Goal: Task Accomplishment & Management: Use online tool/utility

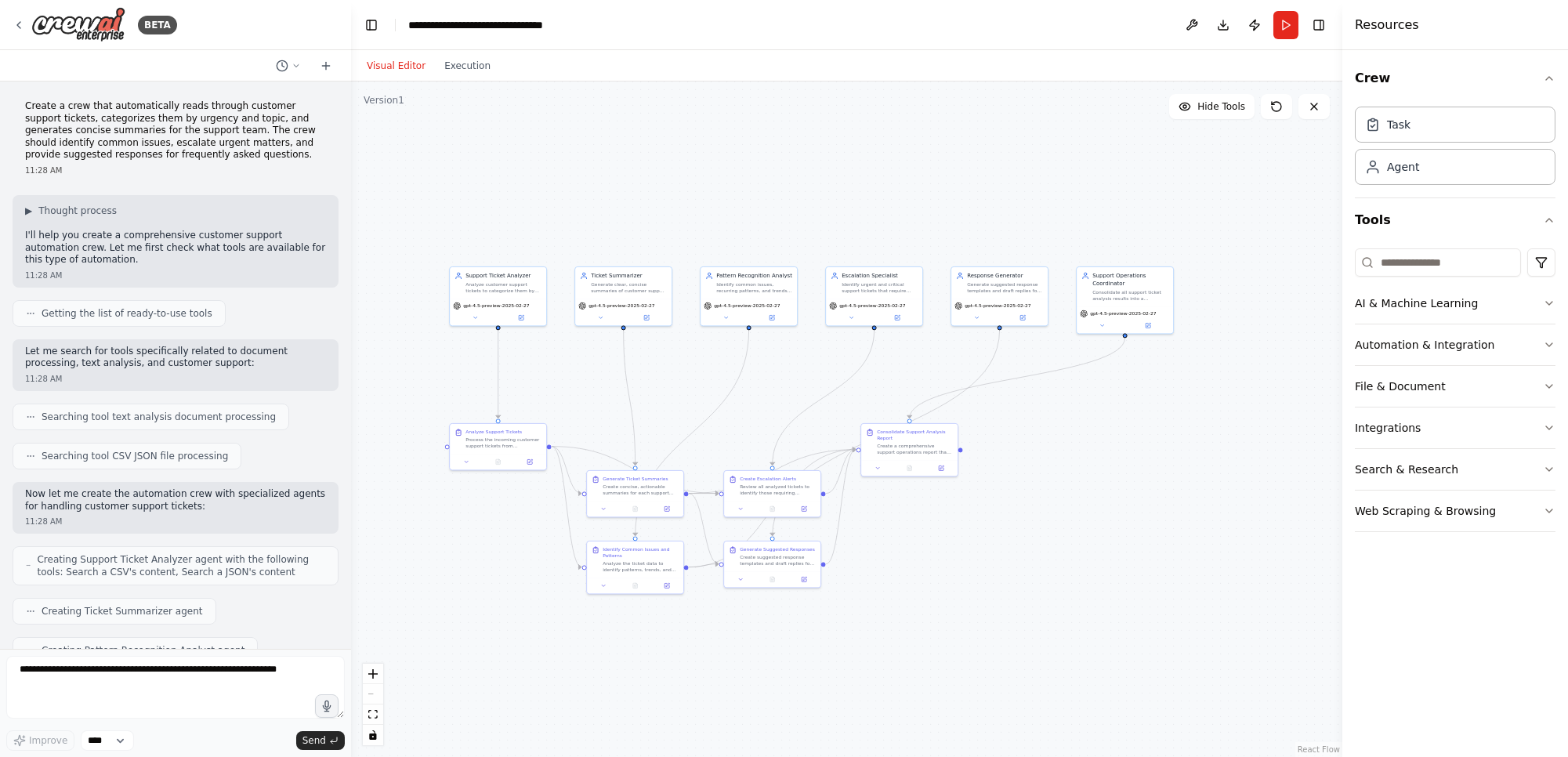
scroll to position [1750, 0]
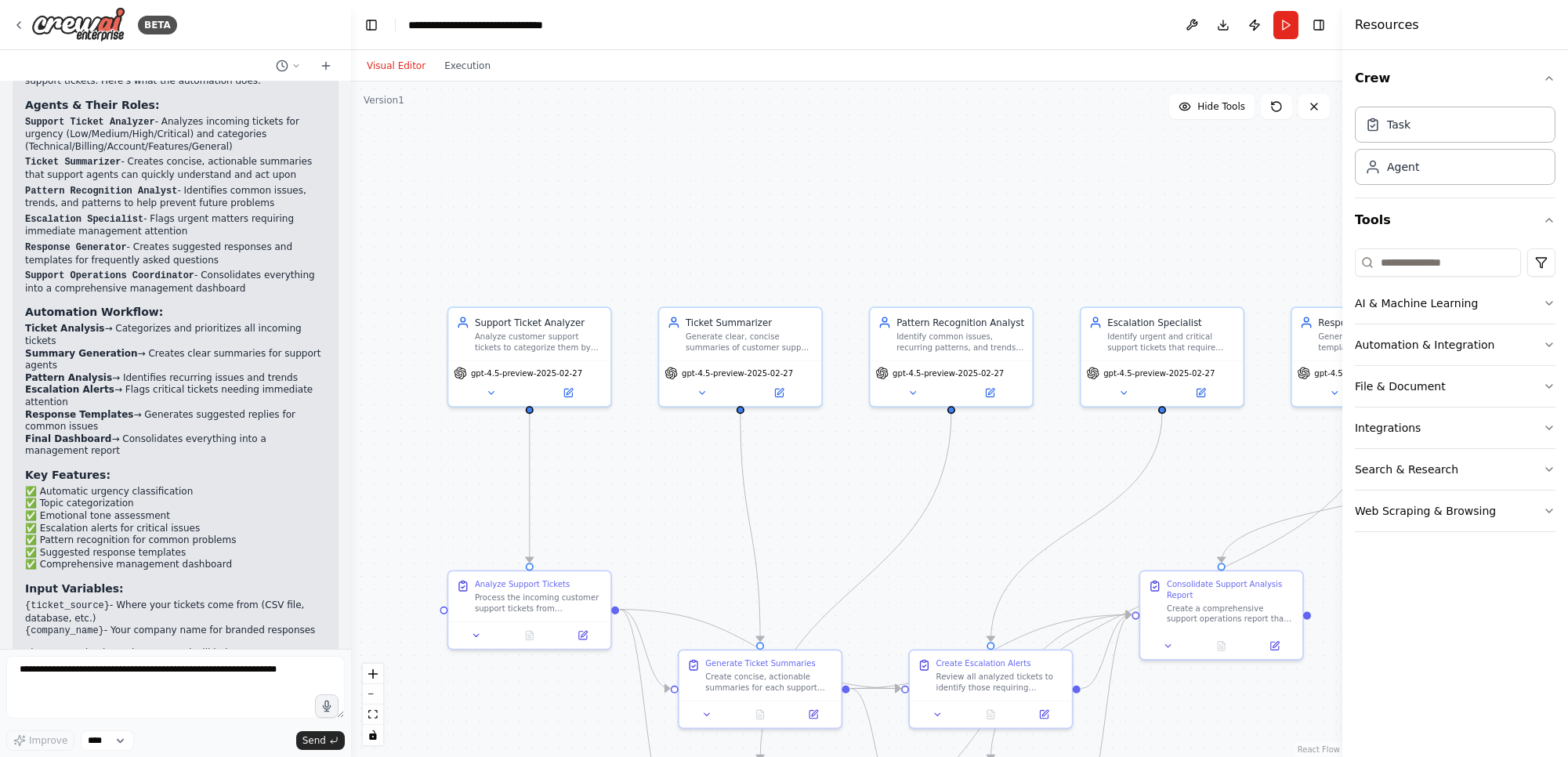
drag, startPoint x: 781, startPoint y: 288, endPoint x: 1166, endPoint y: 549, distance: 465.1
click at [1166, 549] on div ".deletable-edge-delete-btn { width: 20px; height: 20px; border: 0px solid #ffff…" at bounding box center [847, 418] width 991 height 675
click at [1442, 170] on div "Agent" at bounding box center [1456, 166] width 201 height 36
click at [1434, 126] on div "Task" at bounding box center [1456, 123] width 201 height 36
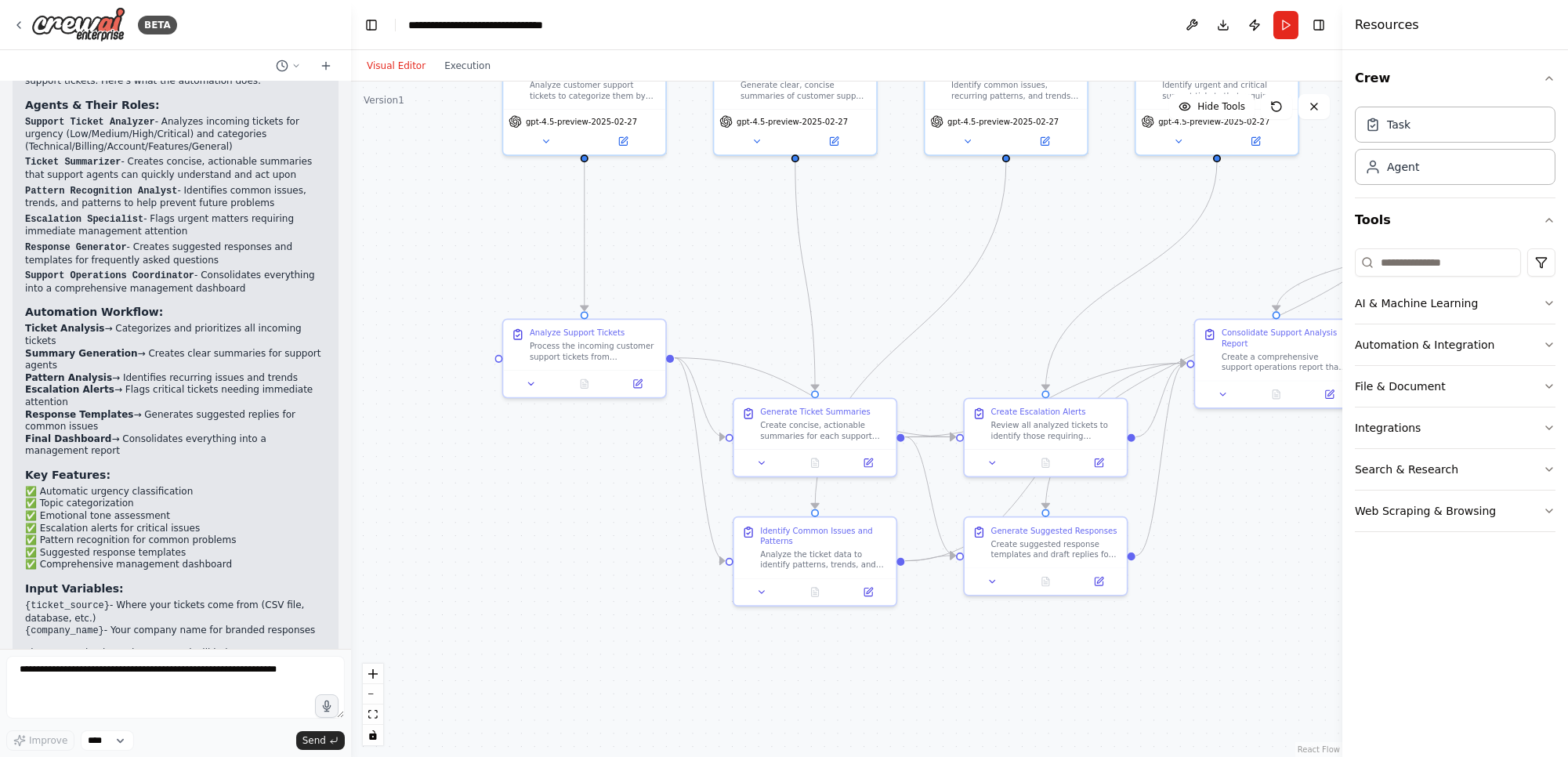
drag, startPoint x: 988, startPoint y: 492, endPoint x: 1043, endPoint y: 240, distance: 257.9
click at [1043, 240] on div ".deletable-edge-delete-btn { width: 20px; height: 20px; border: 0px solid #ffff…" at bounding box center [847, 418] width 991 height 675
drag, startPoint x: 874, startPoint y: 439, endPoint x: 860, endPoint y: 297, distance: 142.7
click at [860, 297] on div "Generate Ticket Summaries Create concise, actionable summaries for each support…" at bounding box center [795, 276] width 162 height 50
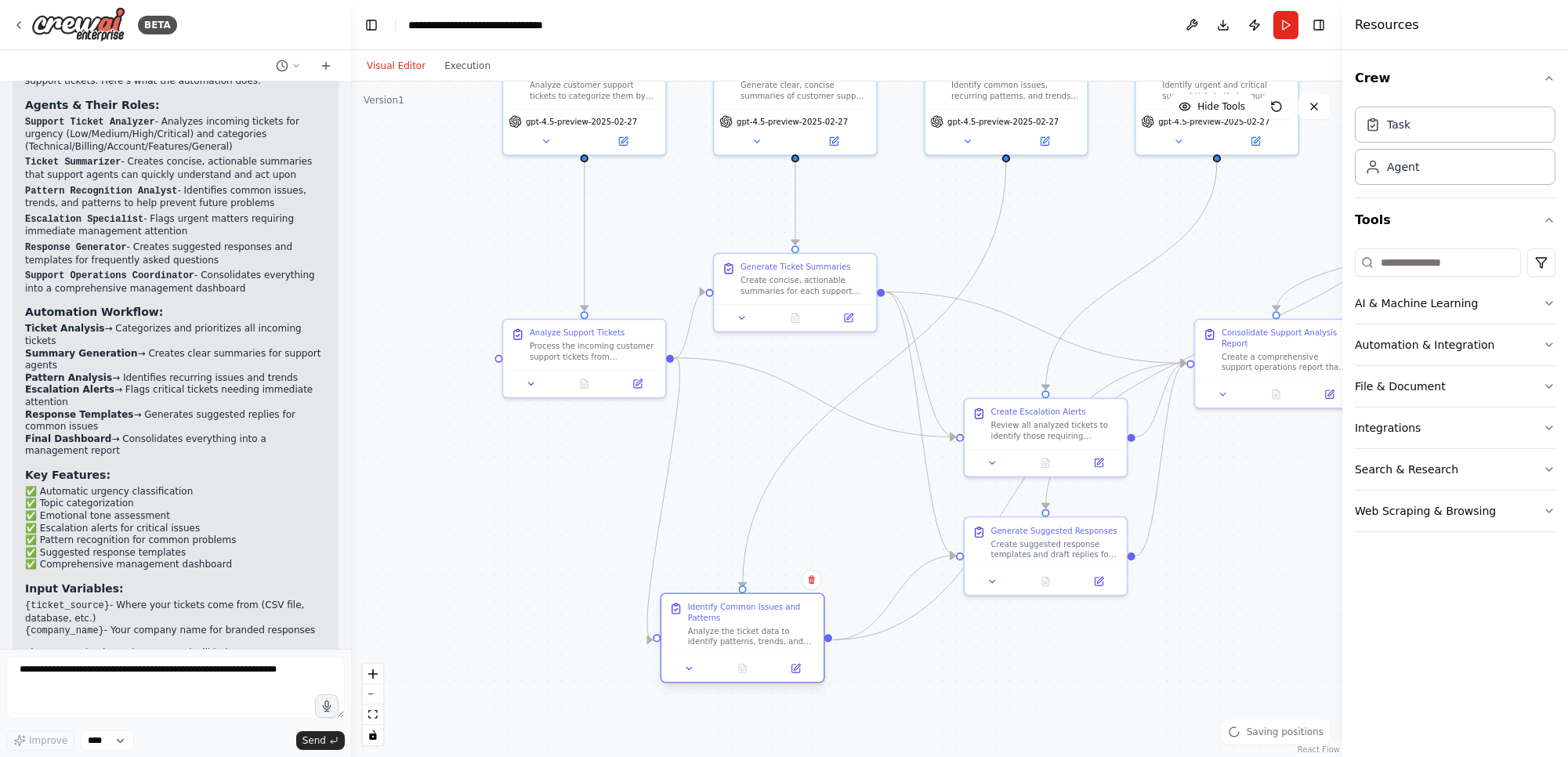
drag, startPoint x: 871, startPoint y: 570, endPoint x: 794, endPoint y: 649, distance: 110.3
click at [794, 649] on div "Identify Common Issues and Patterns Analyze the ticket data to identify pattern…" at bounding box center [743, 624] width 162 height 61
click at [1198, 708] on div ".deletable-edge-delete-btn { width: 20px; height: 20px; border: 0px solid #ffff…" at bounding box center [847, 418] width 991 height 675
drag, startPoint x: 1091, startPoint y: 530, endPoint x: 1201, endPoint y: 621, distance: 142.8
click at [1201, 621] on div "Generate Suggested Responses Create suggested response templates and draft repl…" at bounding box center [1160, 618] width 128 height 34
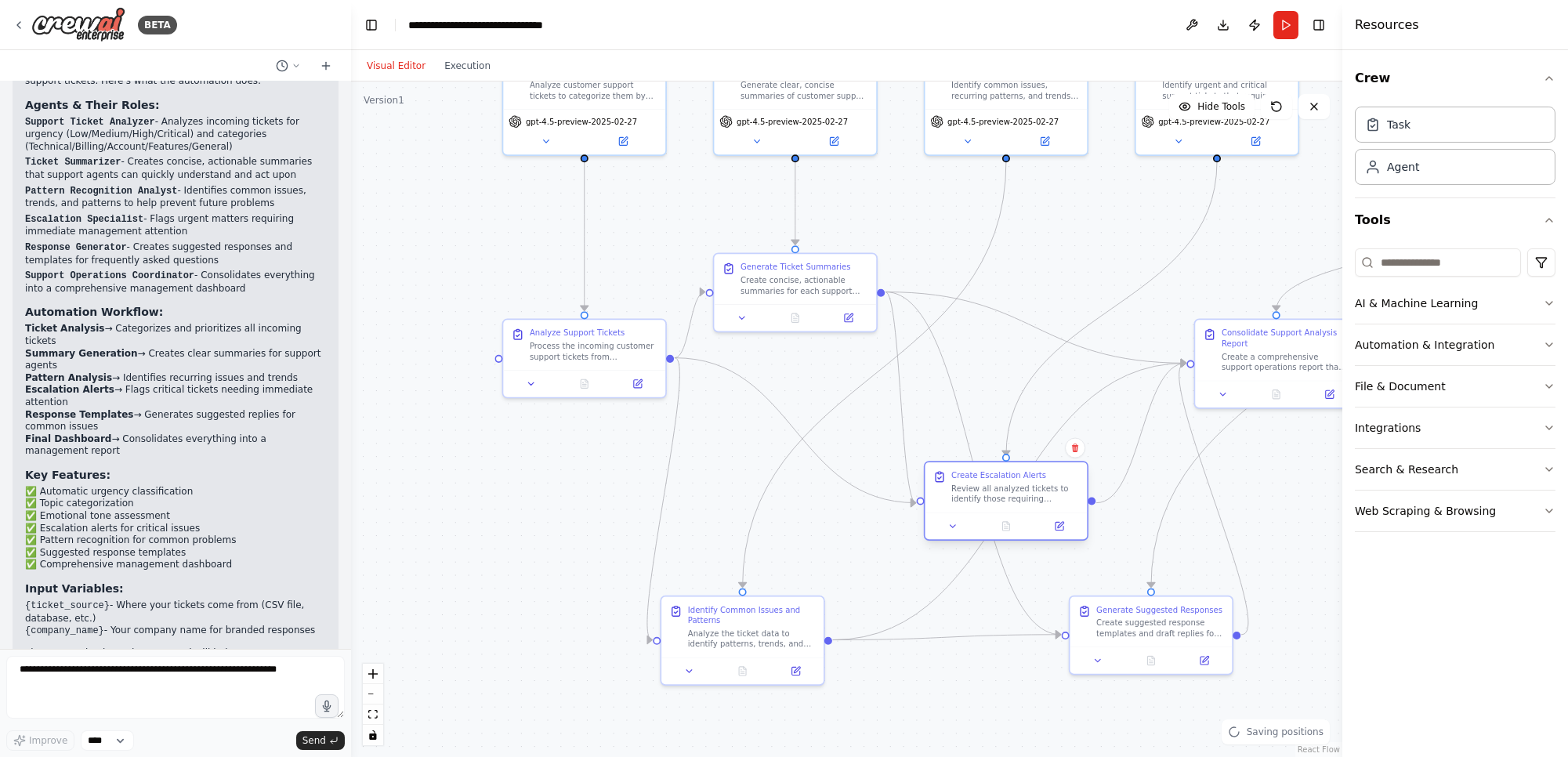
drag, startPoint x: 1072, startPoint y: 402, endPoint x: 1011, endPoint y: 485, distance: 103.0
click at [1012, 485] on div "Create Escalation Alerts Review all analyzed tickets to identify those requirin…" at bounding box center [1007, 487] width 162 height 50
drag, startPoint x: 1003, startPoint y: 480, endPoint x: 1023, endPoint y: 445, distance: 40.3
click at [1023, 445] on div "Create Escalation Alerts" at bounding box center [1001, 448] width 128 height 10
click at [1135, 523] on div ".deletable-edge-delete-btn { width: 20px; height: 20px; border: 0px solid #ffff…" at bounding box center [847, 418] width 991 height 675
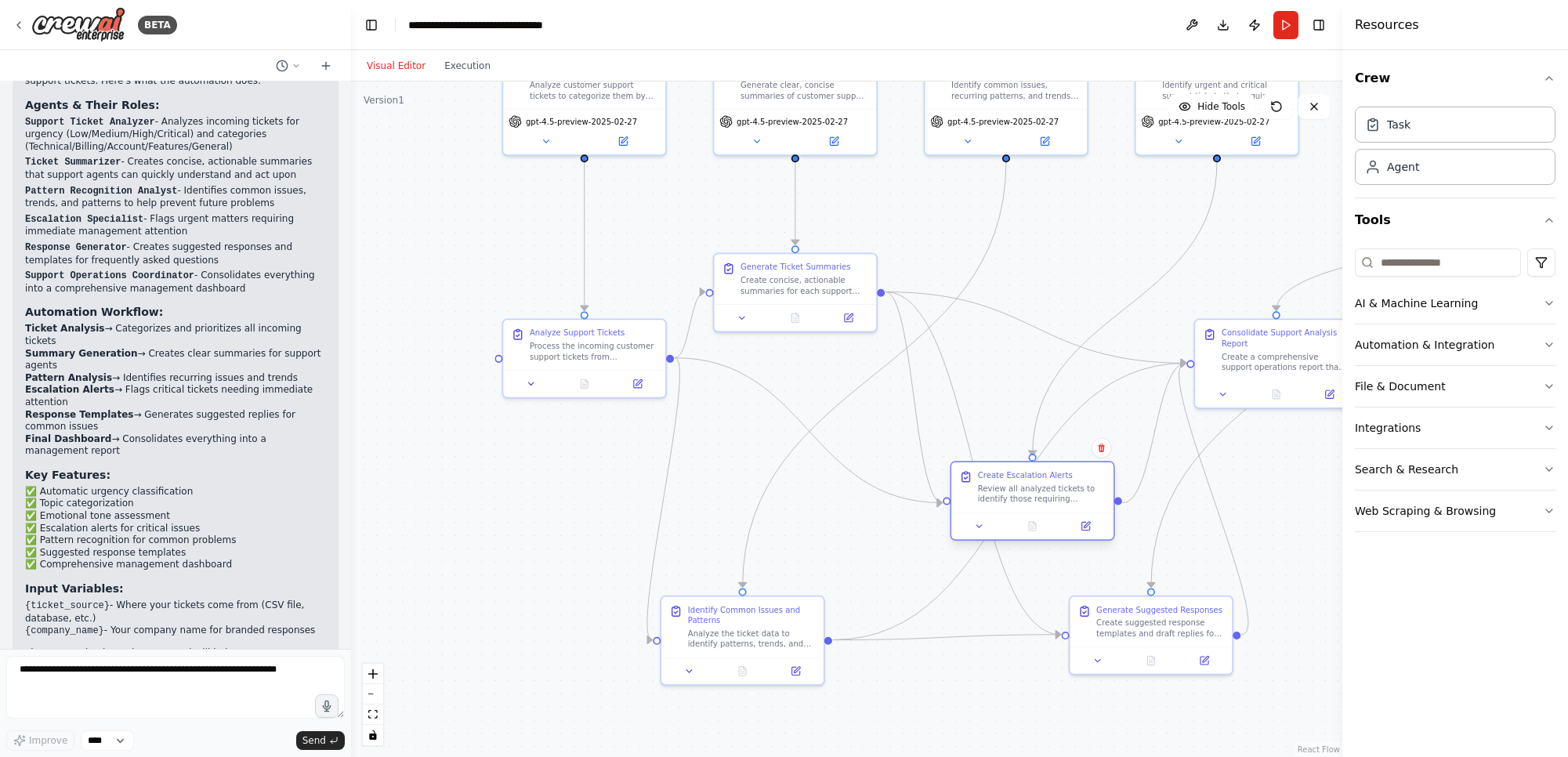
drag, startPoint x: 951, startPoint y: 460, endPoint x: 987, endPoint y: 483, distance: 42.7
click at [987, 483] on div "Review all analyzed tickets to identify those requiring immediate escalation. G…" at bounding box center [1042, 494] width 128 height 21
click at [991, 349] on div ".deletable-edge-delete-btn { width: 20px; height: 20px; border: 0px solid #ffff…" at bounding box center [847, 418] width 991 height 675
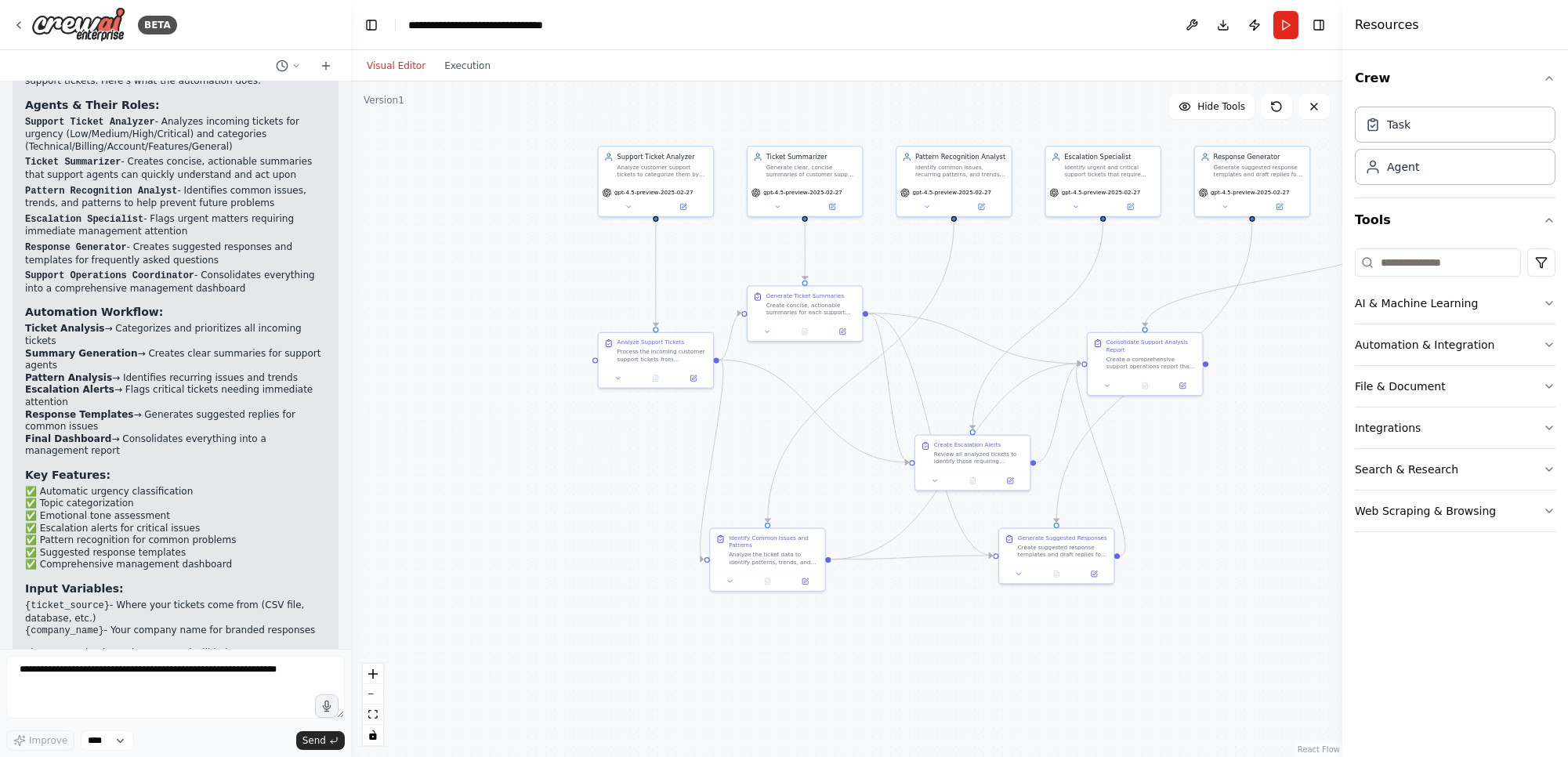
drag, startPoint x: 819, startPoint y: 265, endPoint x: 711, endPoint y: 285, distance: 109.8
click at [711, 285] on div ".deletable-edge-delete-btn { width: 20px; height: 20px; border: 0px solid #ffff…" at bounding box center [847, 418] width 991 height 675
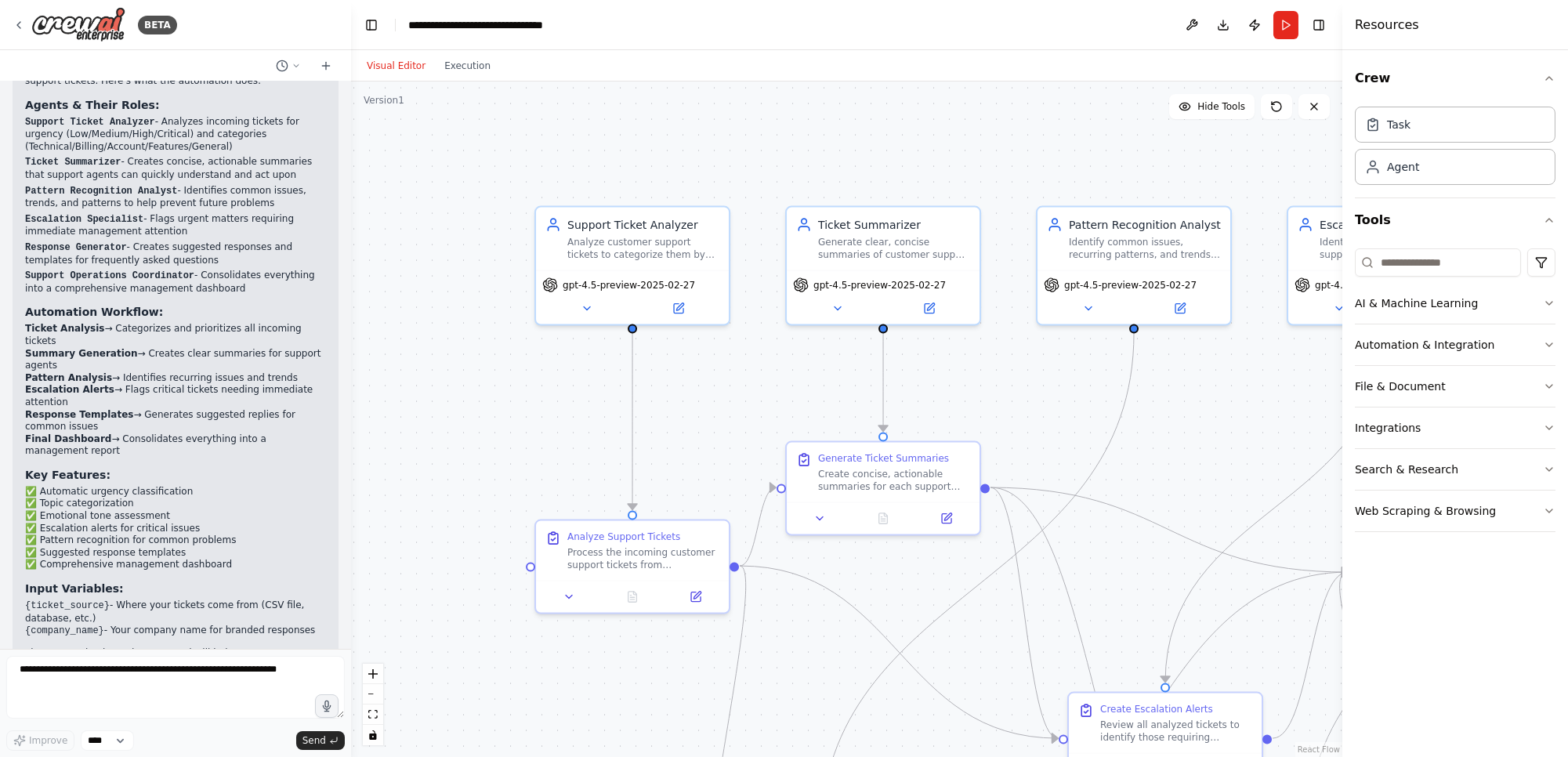
drag, startPoint x: 679, startPoint y: 271, endPoint x: 695, endPoint y: 435, distance: 164.8
click at [695, 435] on div ".deletable-edge-delete-btn { width: 20px; height: 20px; border: 0px solid #ffff…" at bounding box center [847, 418] width 991 height 675
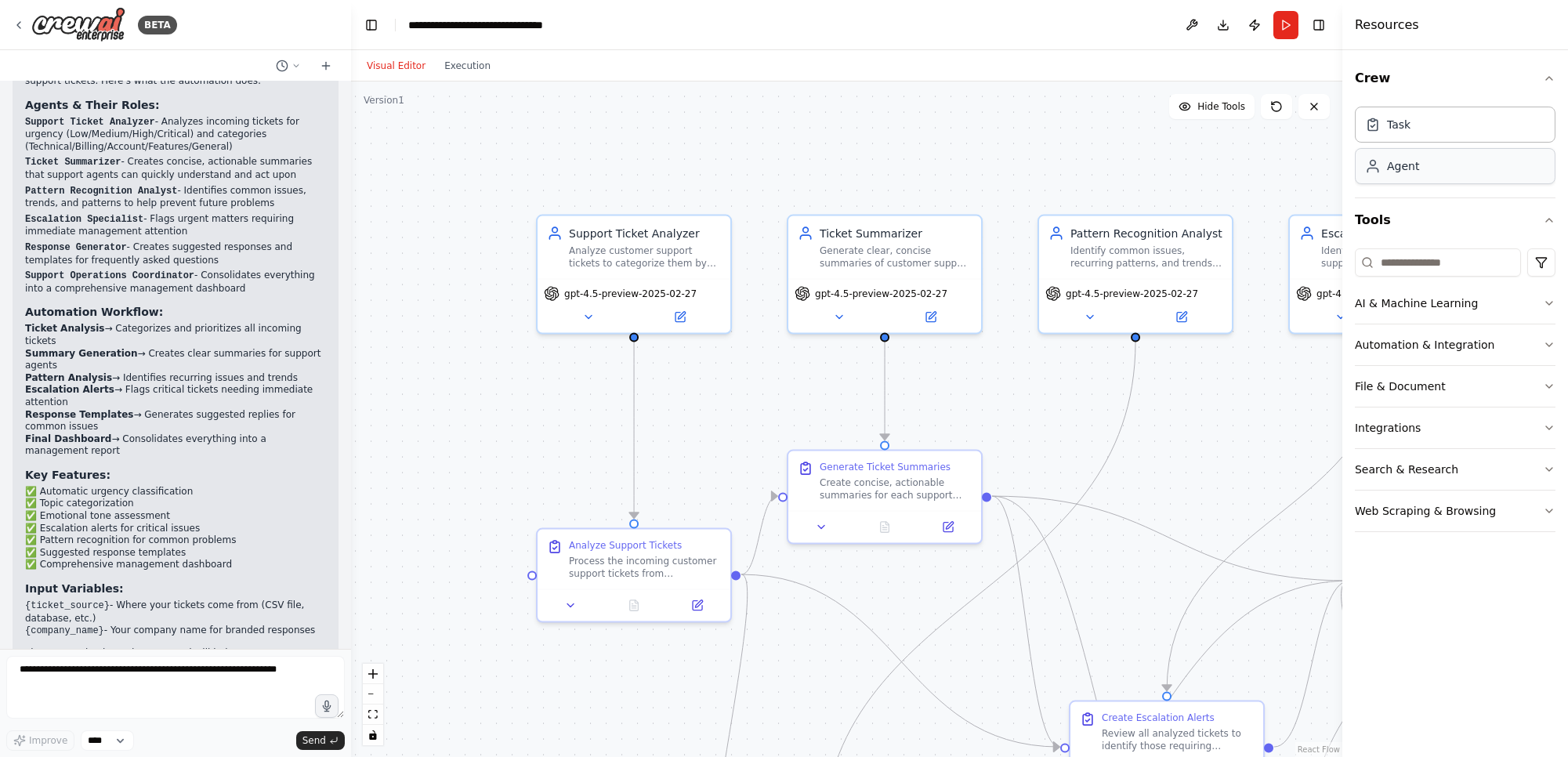
click at [1438, 172] on div "Agent" at bounding box center [1456, 166] width 201 height 36
click at [1421, 135] on div "Task" at bounding box center [1456, 123] width 201 height 36
click at [1418, 162] on div "Agent" at bounding box center [1456, 166] width 201 height 36
click at [1544, 219] on icon "button" at bounding box center [1550, 220] width 13 height 13
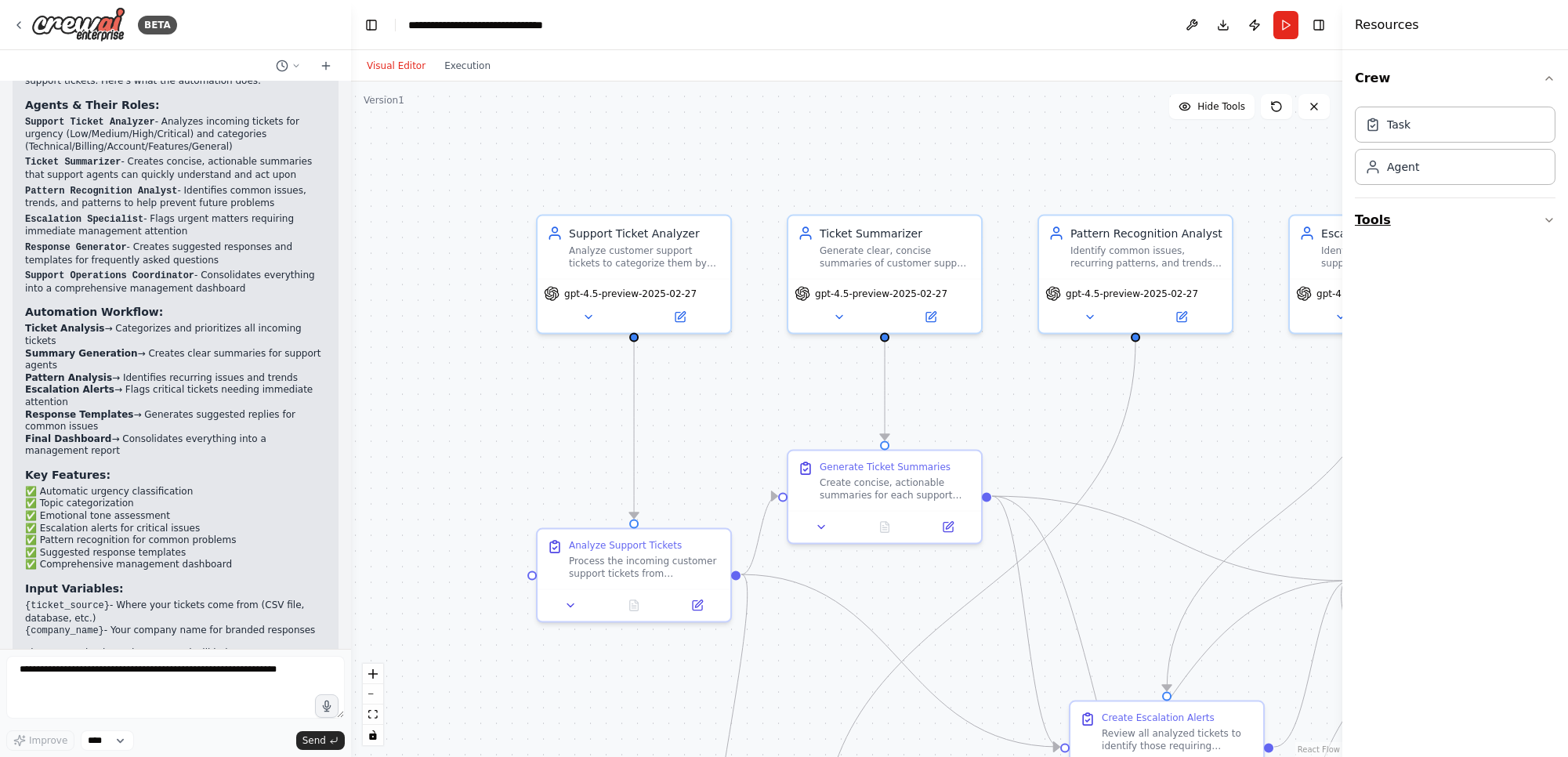
click at [1544, 219] on icon "button" at bounding box center [1550, 220] width 13 height 13
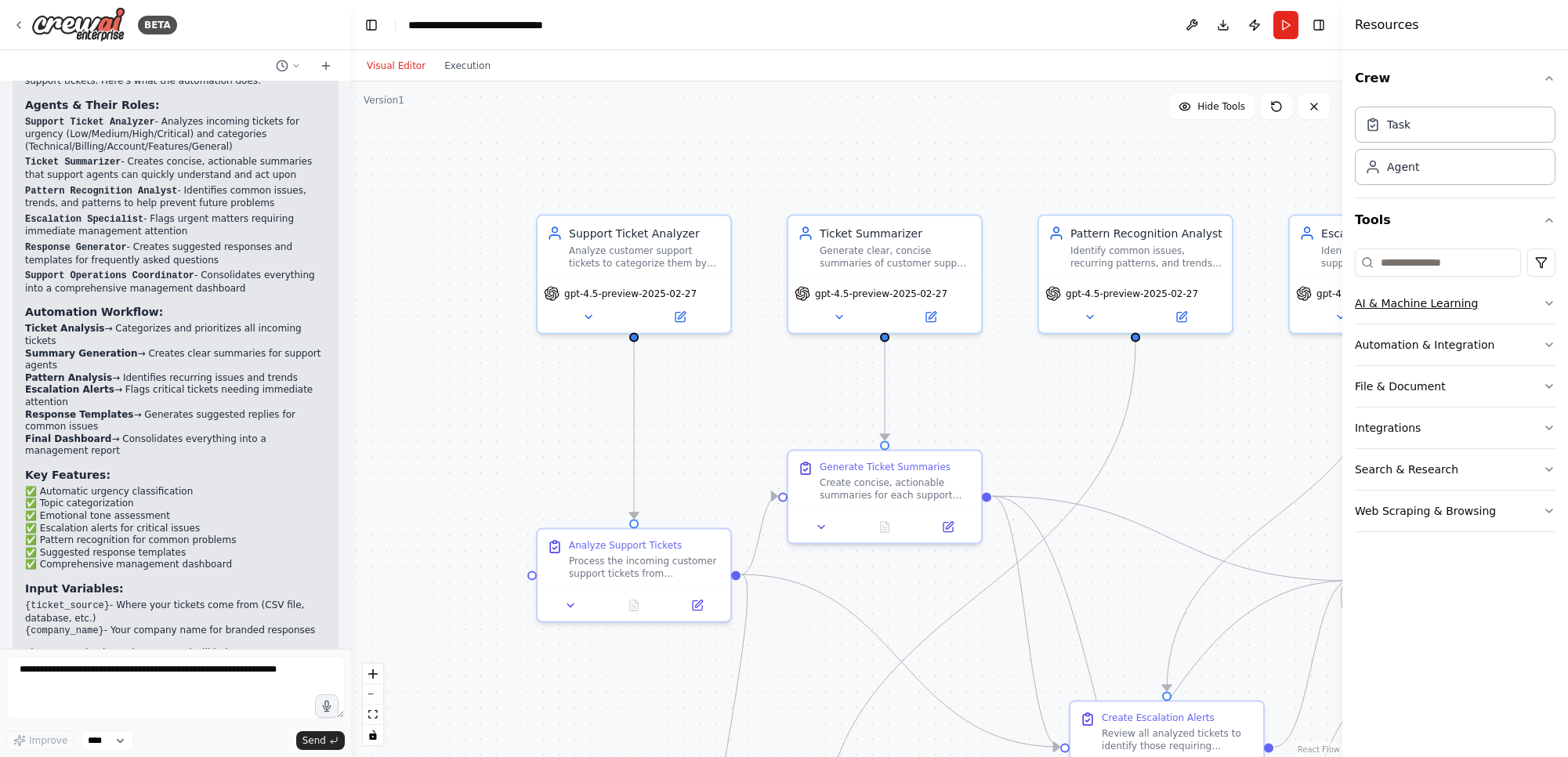
click at [1410, 303] on button "AI & Machine Learning" at bounding box center [1456, 303] width 201 height 41
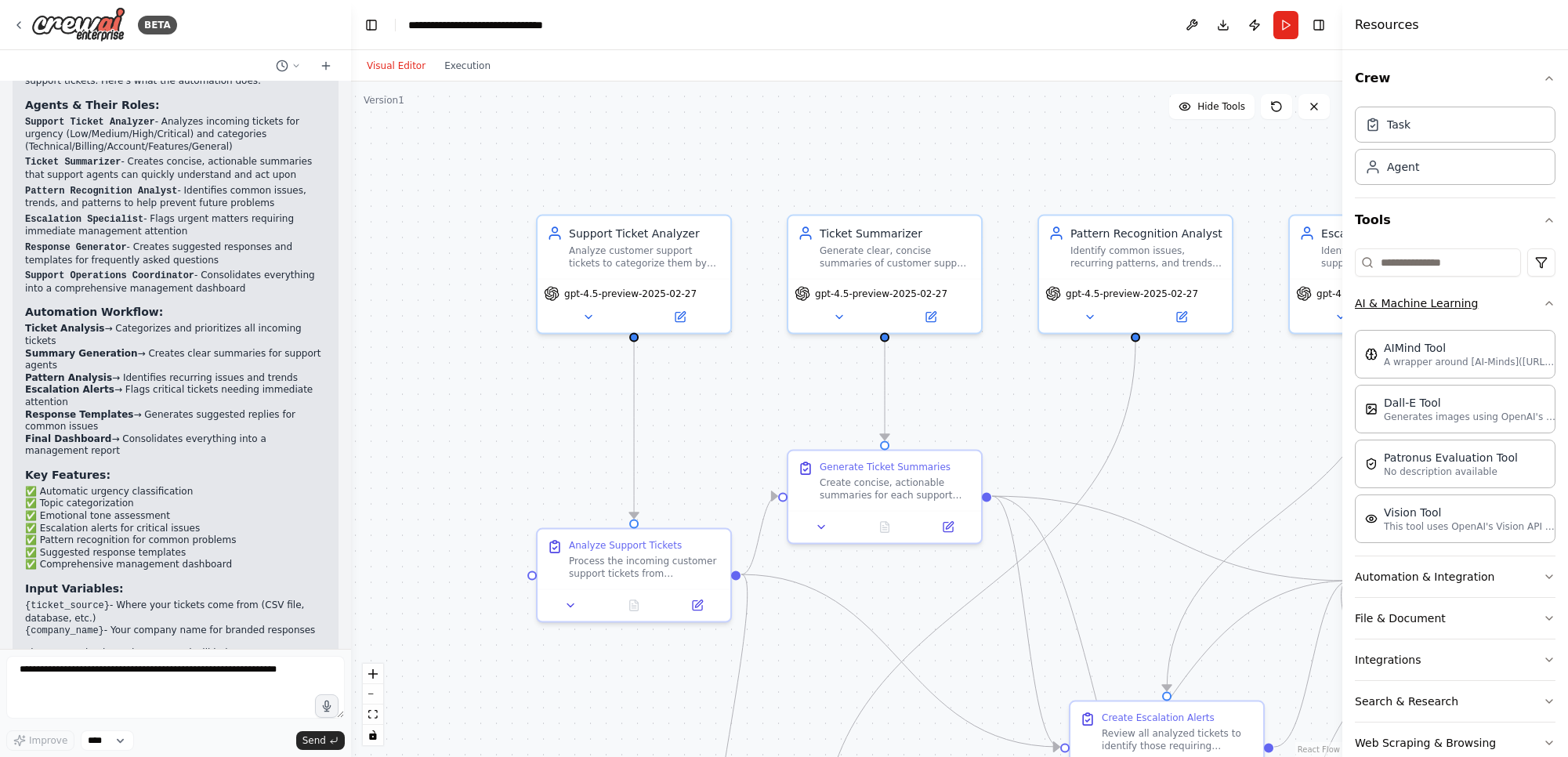
click at [1543, 302] on icon "button" at bounding box center [1550, 303] width 13 height 13
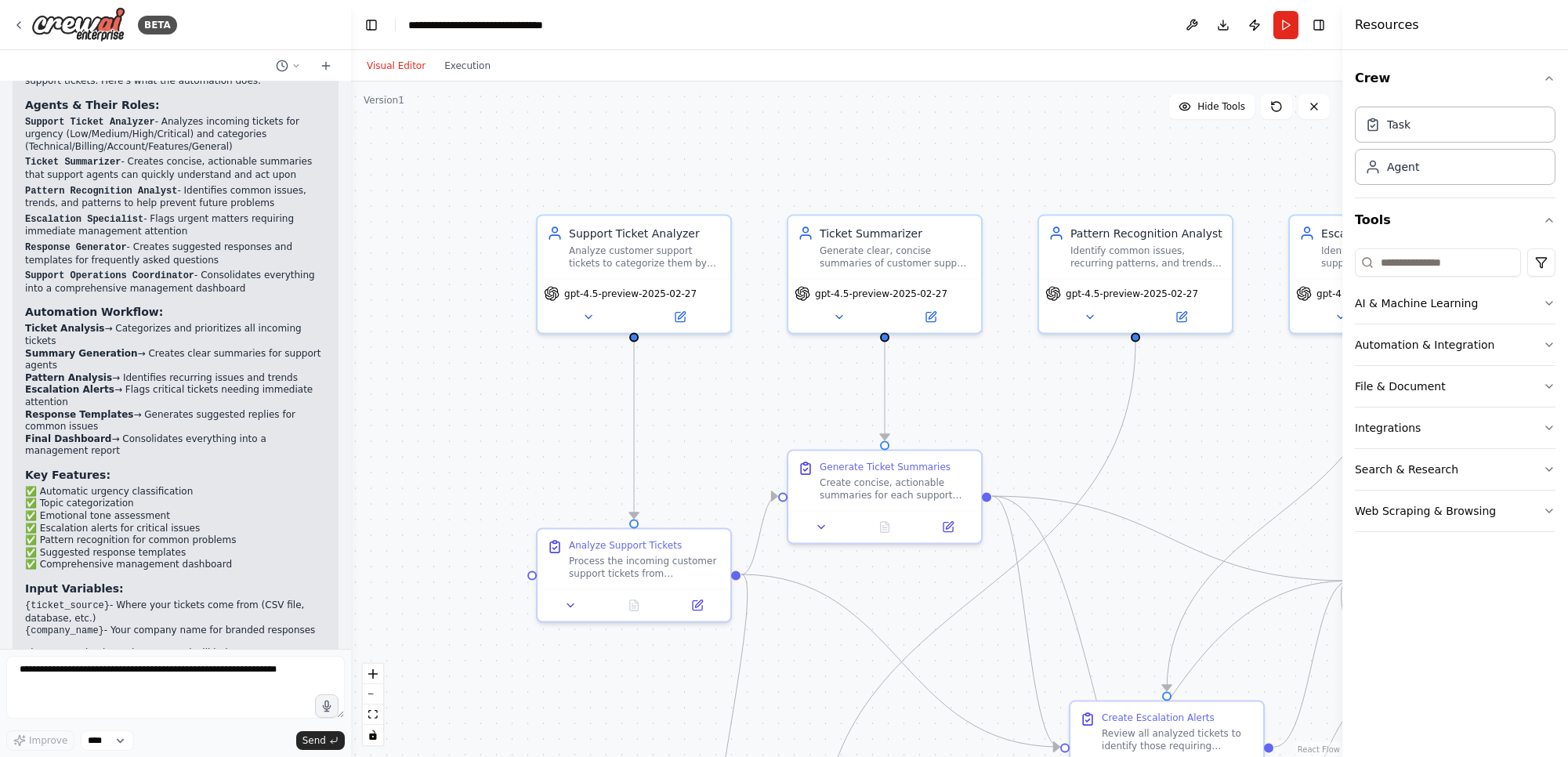
click at [400, 68] on button "Visual Editor" at bounding box center [396, 65] width 77 height 18
click at [1222, 23] on button "Download" at bounding box center [1223, 25] width 25 height 29
click at [1223, 29] on button "Download" at bounding box center [1223, 25] width 25 height 29
click at [1222, 16] on button "Download" at bounding box center [1223, 25] width 25 height 29
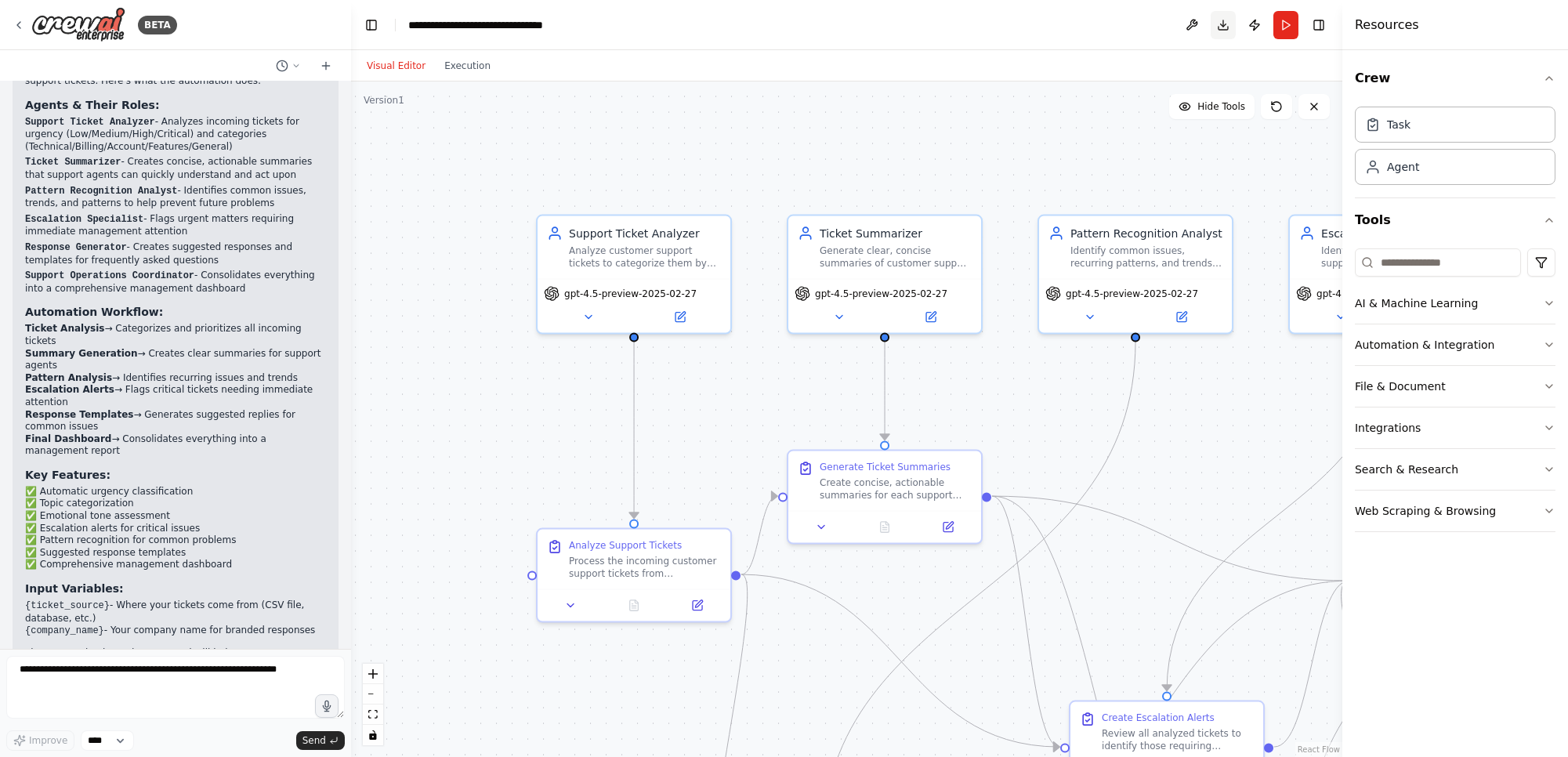
click at [1222, 16] on button "Download" at bounding box center [1223, 25] width 25 height 29
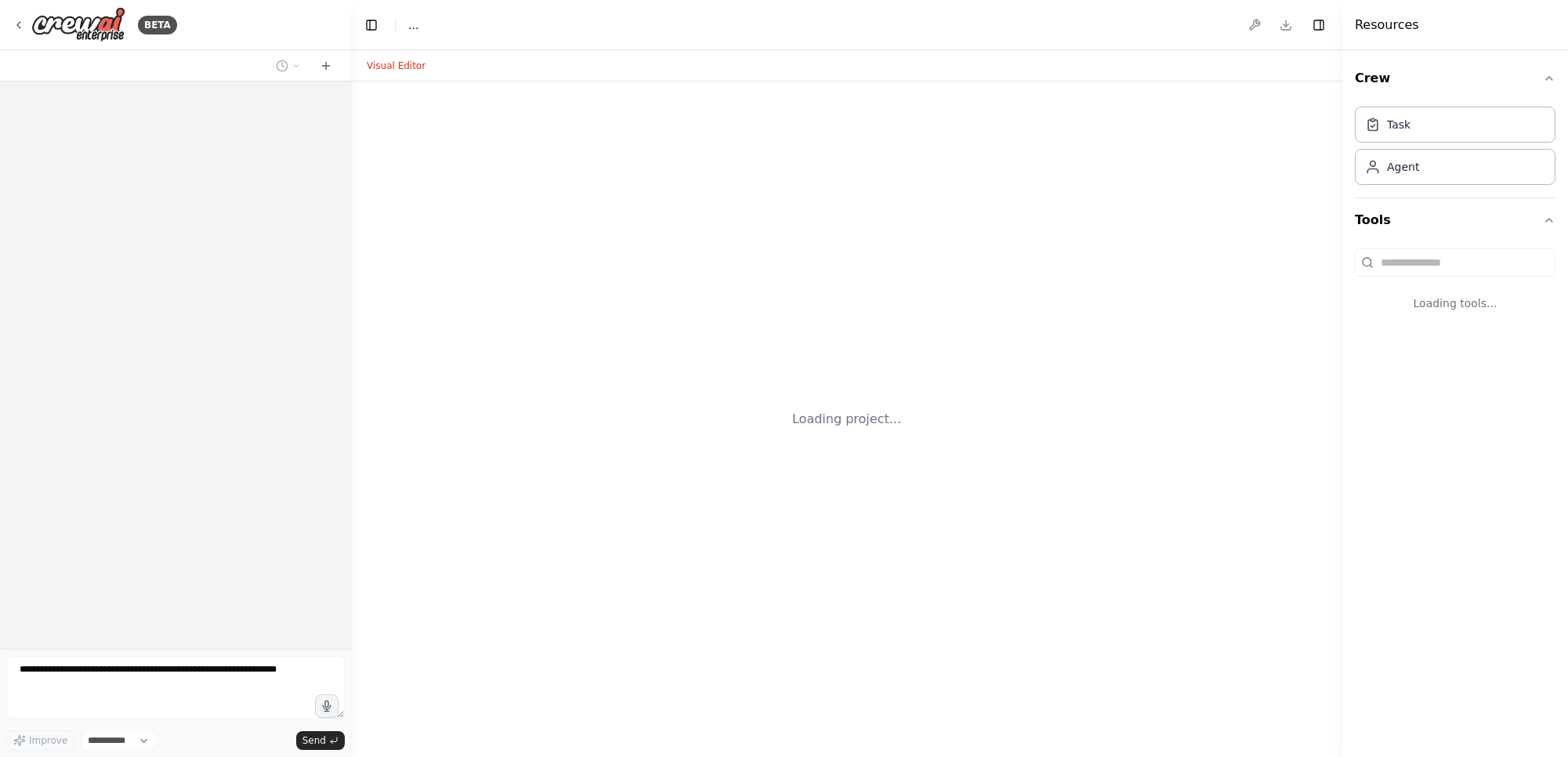
select select "****"
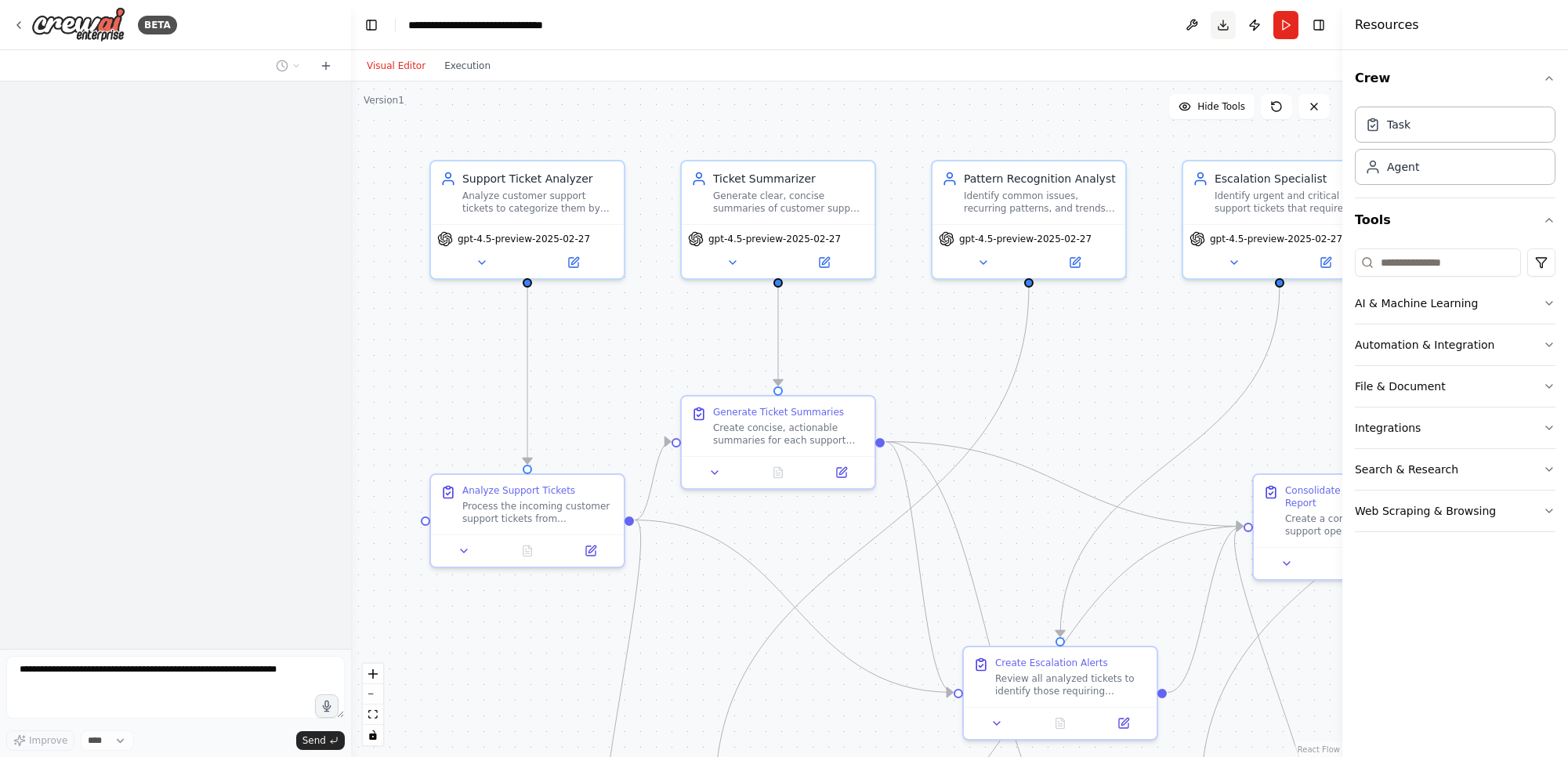
scroll to position [1750, 0]
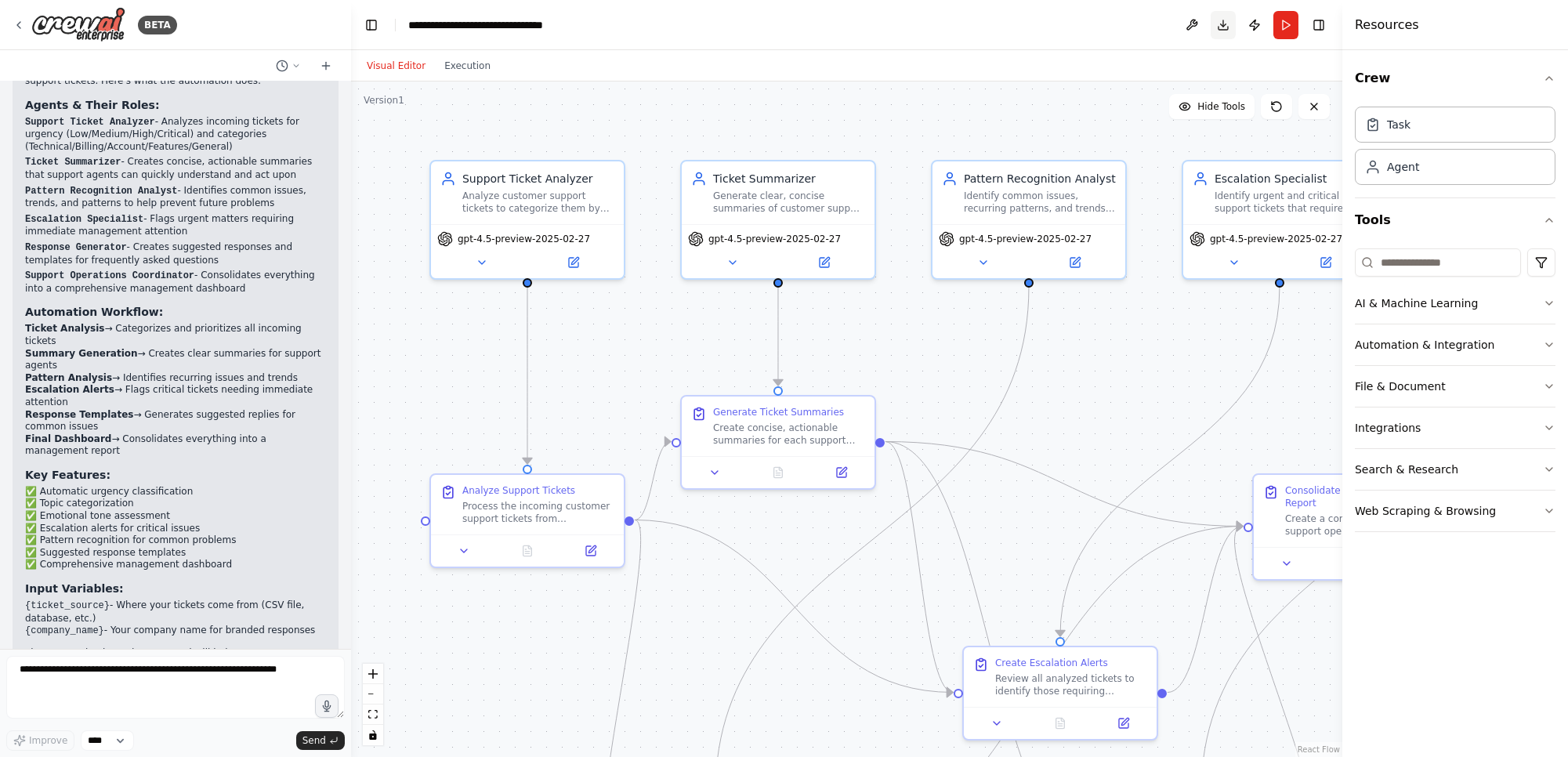
click at [1218, 25] on button "Download" at bounding box center [1223, 25] width 25 height 29
click at [460, 66] on button "Execution" at bounding box center [467, 65] width 65 height 18
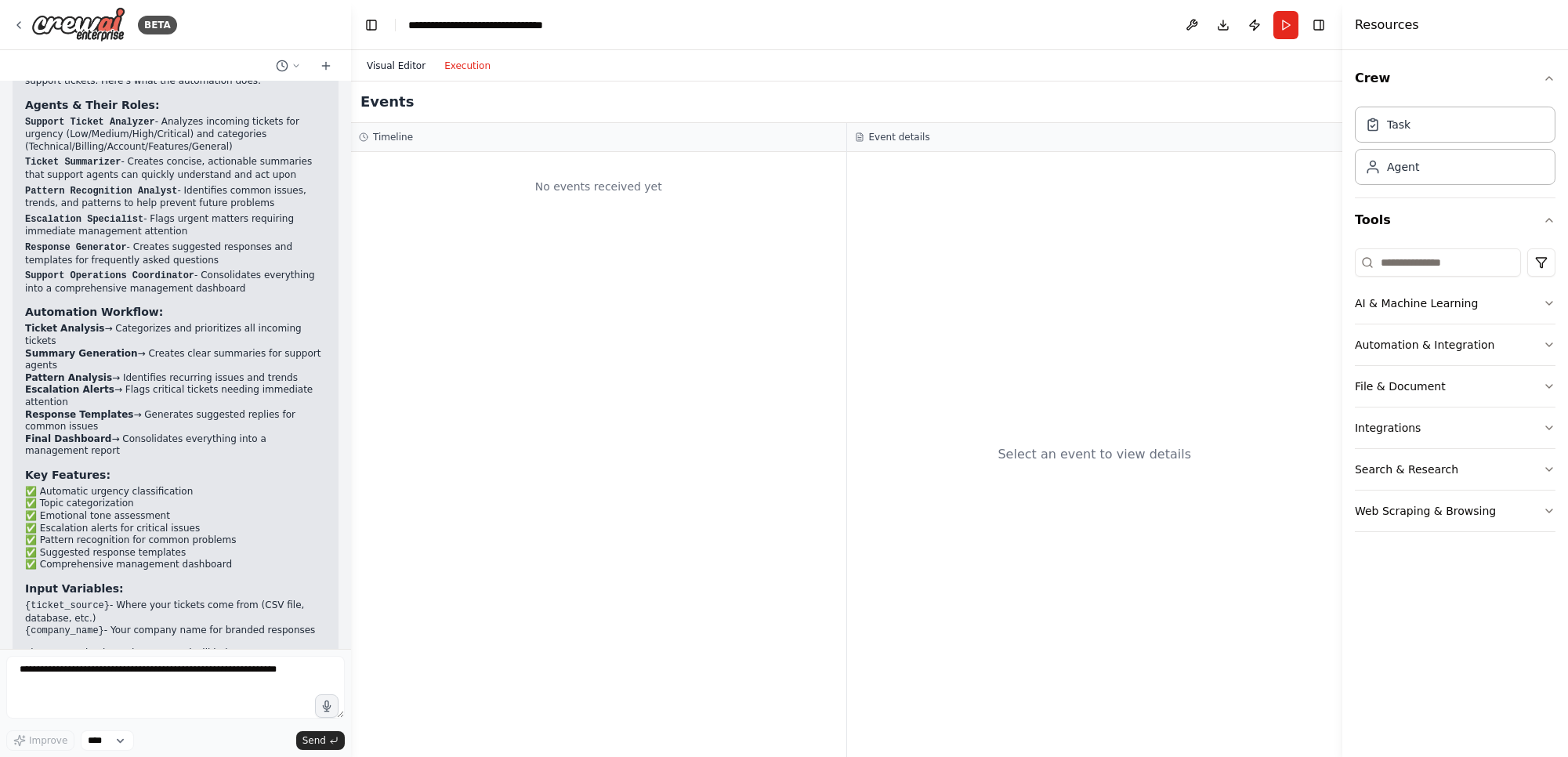
click at [407, 65] on button "Visual Editor" at bounding box center [396, 65] width 77 height 18
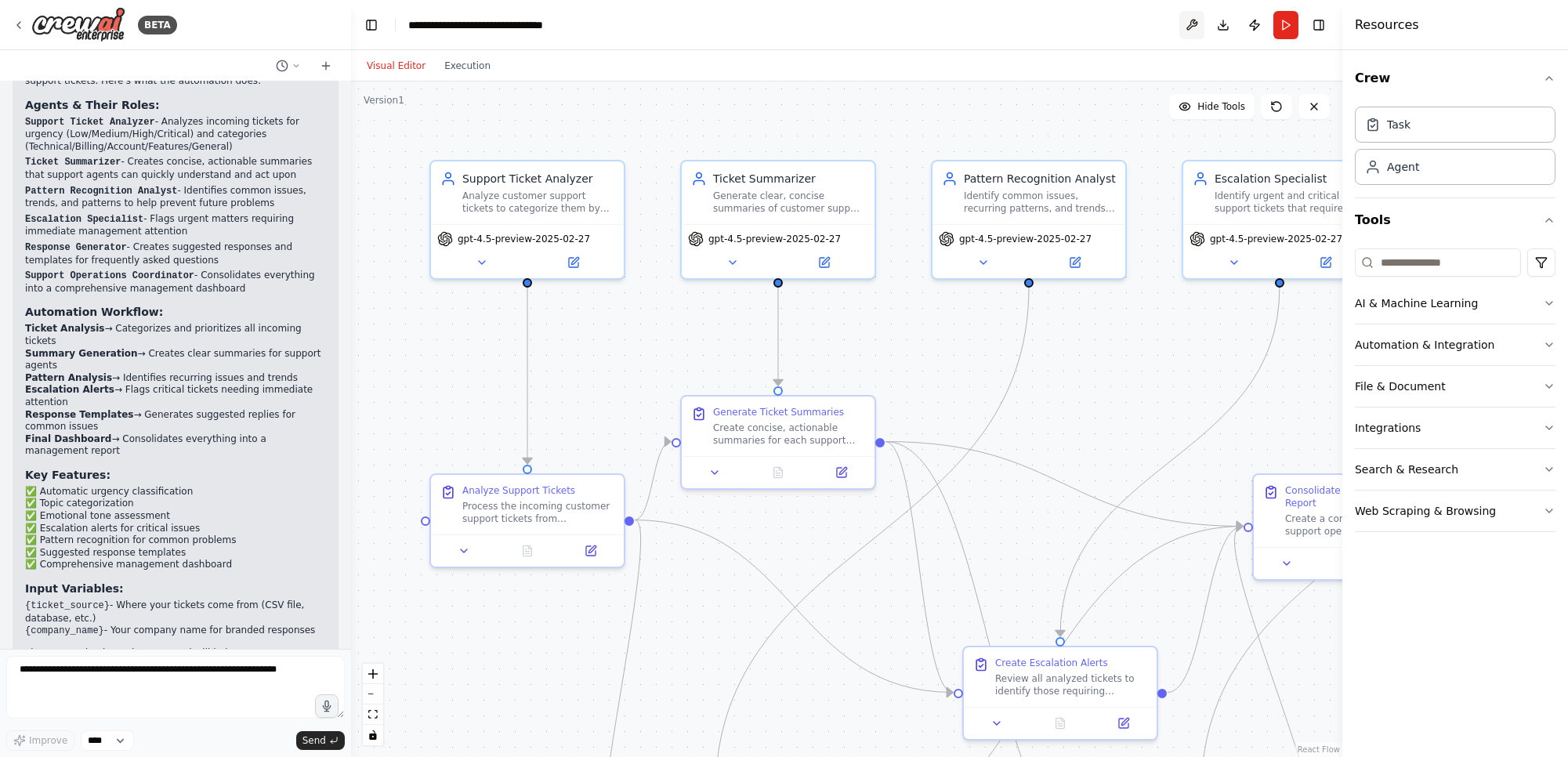
click at [1192, 28] on button at bounding box center [1191, 25] width 25 height 29
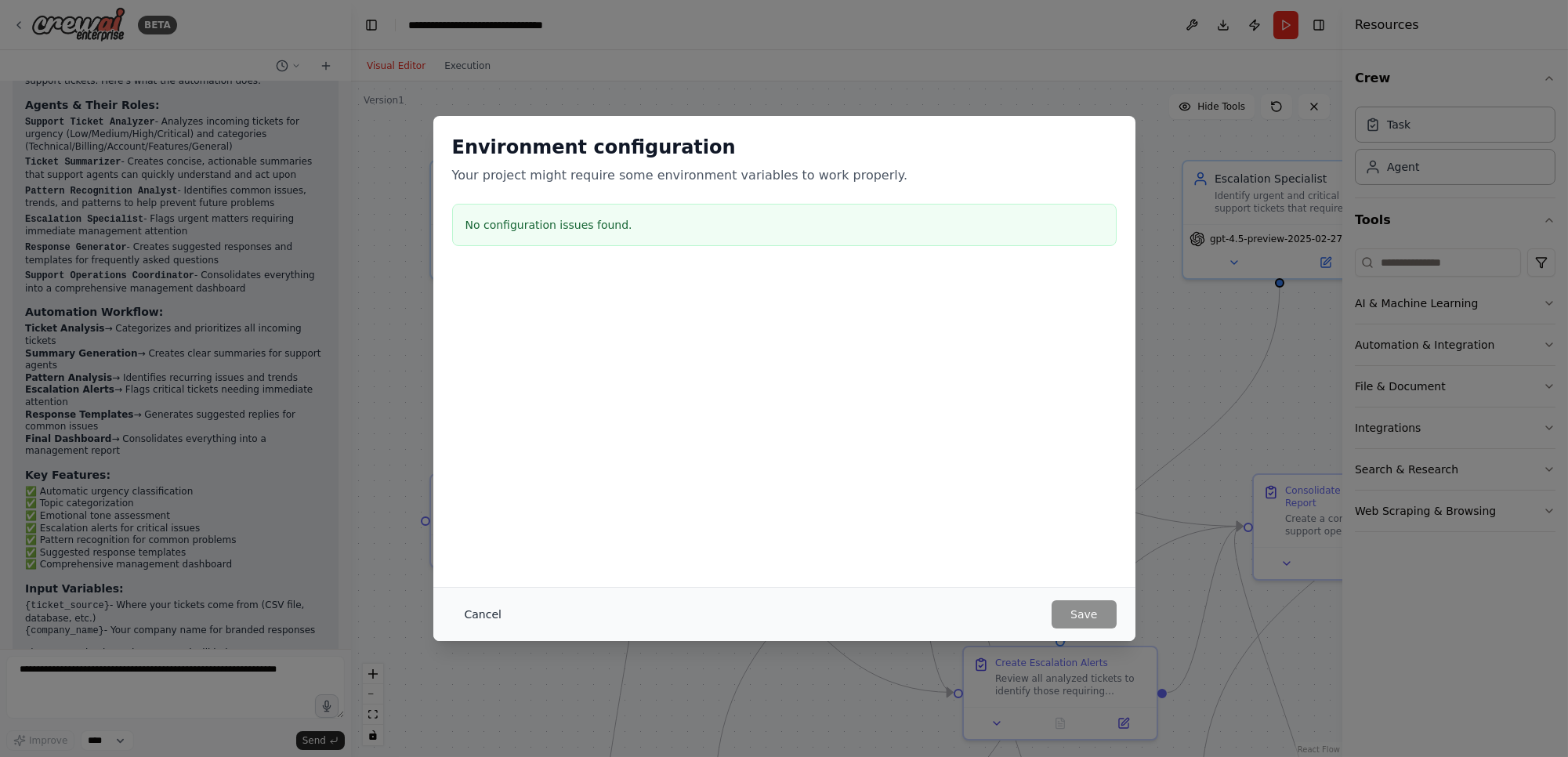
click at [476, 611] on button "Cancel" at bounding box center [483, 614] width 62 height 29
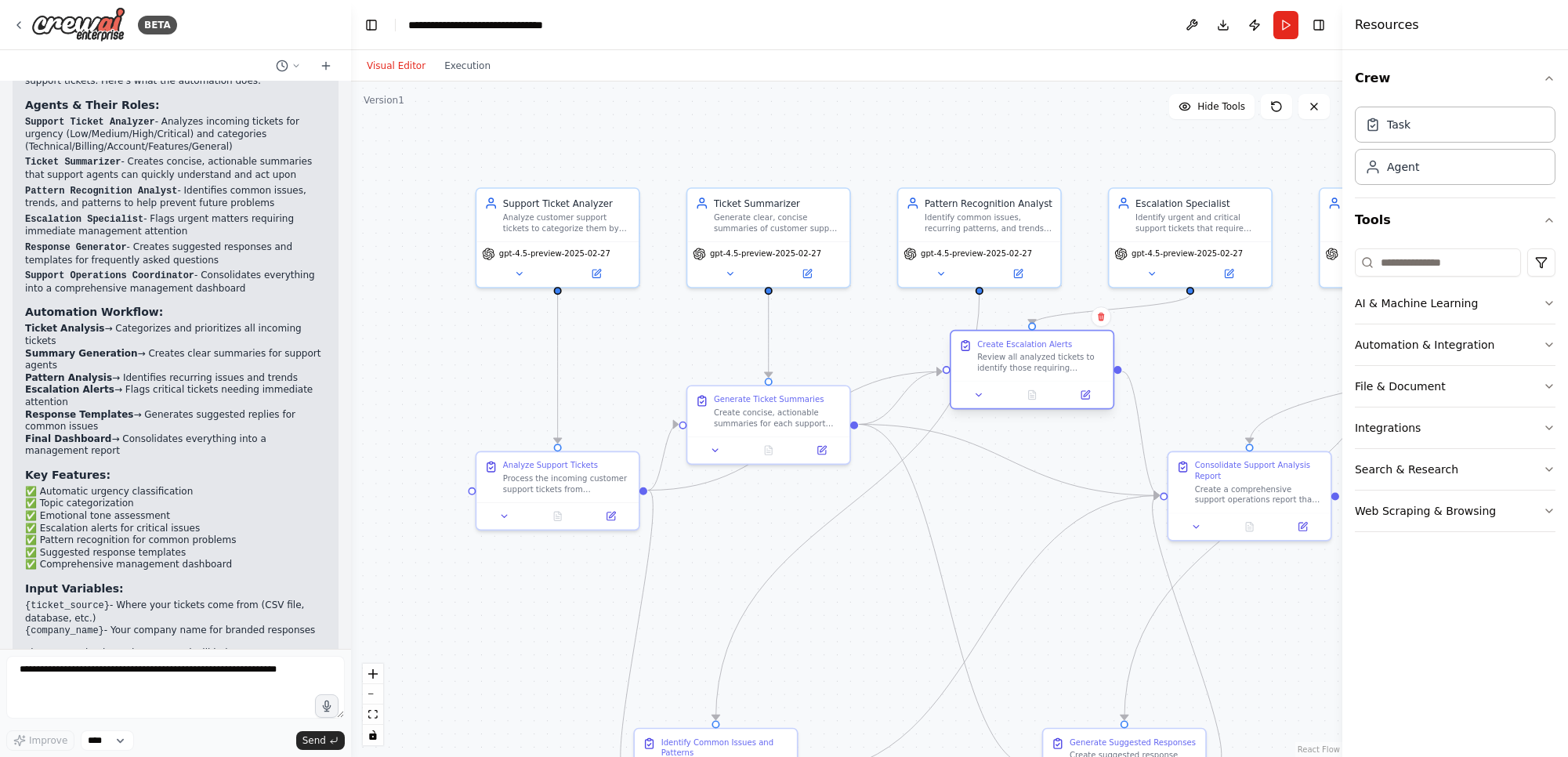
drag, startPoint x: 1045, startPoint y: 643, endPoint x: 1079, endPoint y: 380, distance: 265.2
click at [1079, 380] on div at bounding box center [1033, 393] width 162 height 27
drag, startPoint x: 1079, startPoint y: 380, endPoint x: 1117, endPoint y: 413, distance: 50.3
click at [1117, 413] on div at bounding box center [1085, 420] width 162 height 27
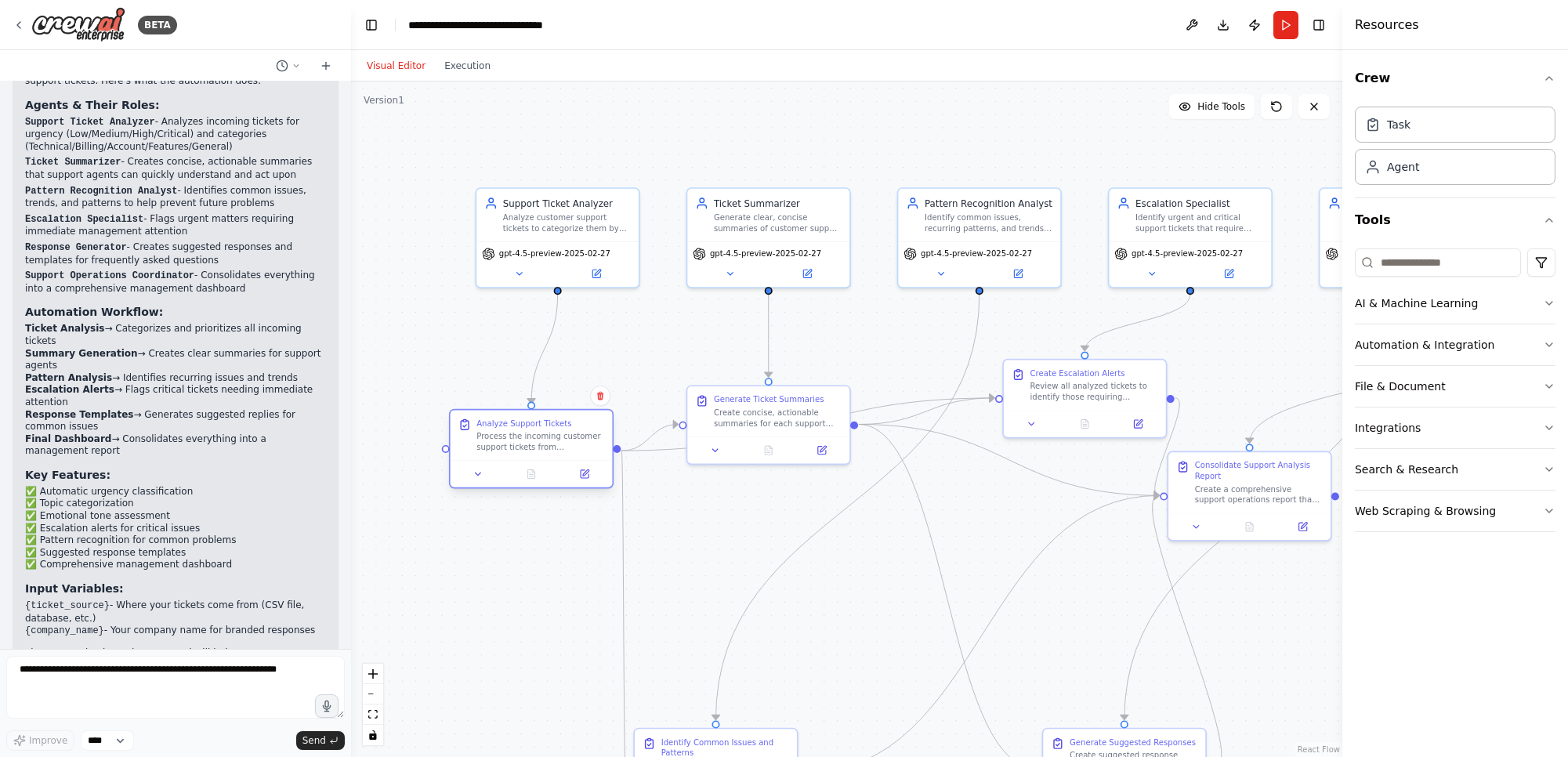
drag, startPoint x: 590, startPoint y: 475, endPoint x: 562, endPoint y: 430, distance: 53.0
click at [562, 431] on div "Process the incoming customer support tickets from {ticket_source} and analyze …" at bounding box center [540, 441] width 128 height 21
drag, startPoint x: 796, startPoint y: 398, endPoint x: 839, endPoint y: 378, distance: 47.4
click at [839, 391] on div "Generate Ticket Summaries" at bounding box center [848, 396] width 110 height 10
drag, startPoint x: 818, startPoint y: 355, endPoint x: 799, endPoint y: 345, distance: 21.5
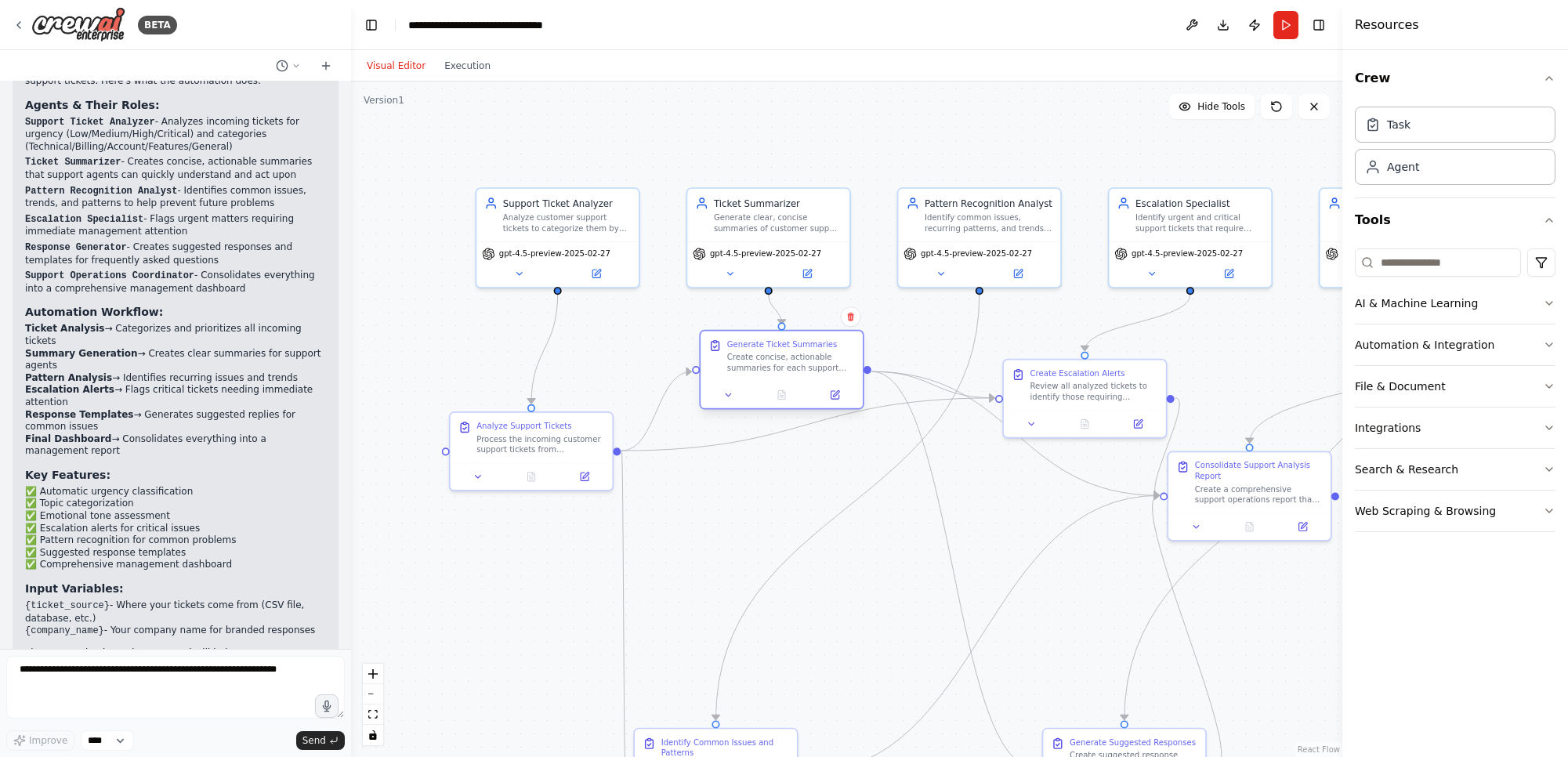
click at [799, 345] on div "Generate Ticket Summaries" at bounding box center [782, 344] width 110 height 10
click at [347, 530] on div at bounding box center [347, 378] width 6 height 757
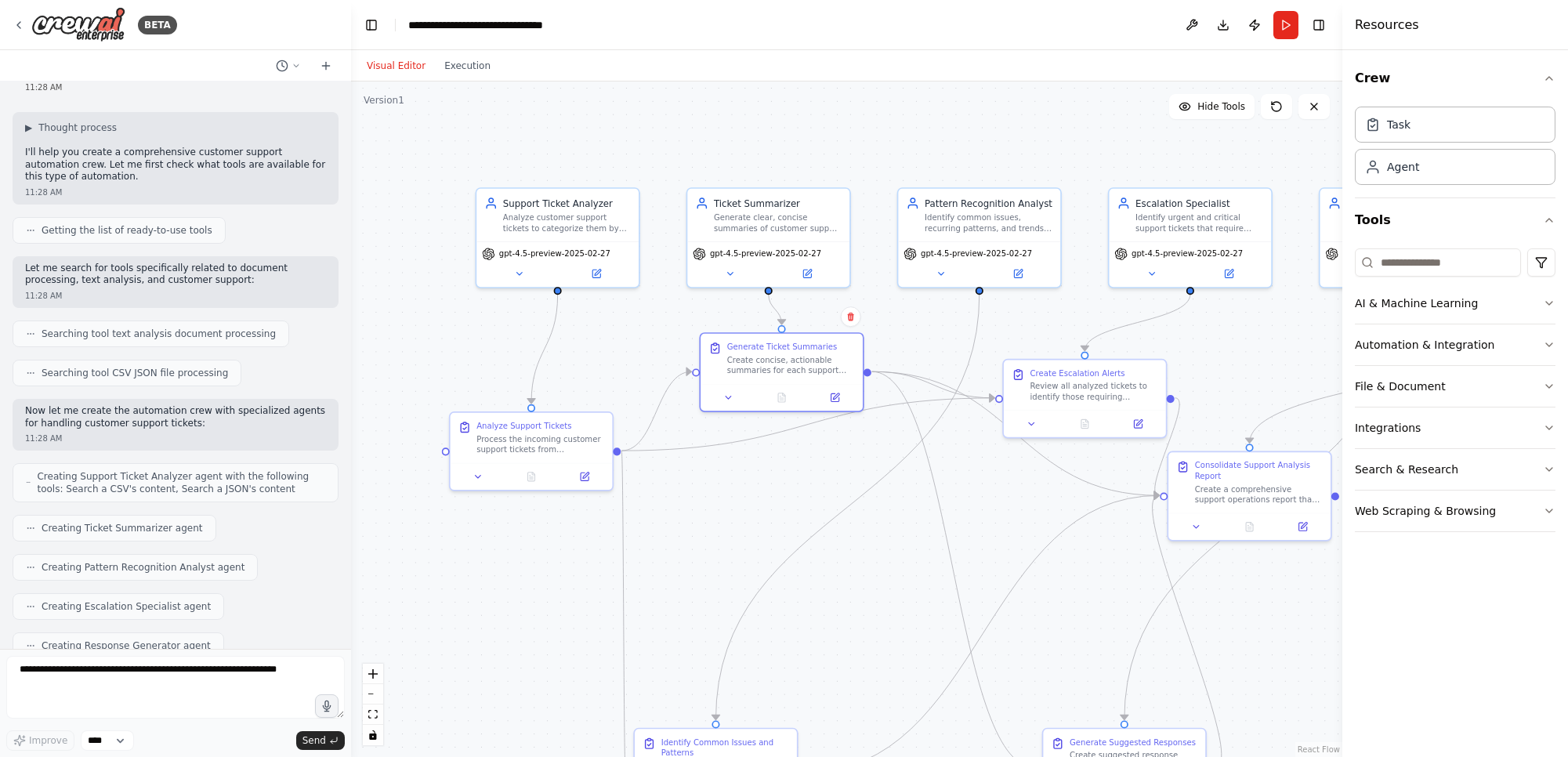
scroll to position [0, 0]
